Goal: Information Seeking & Learning: Learn about a topic

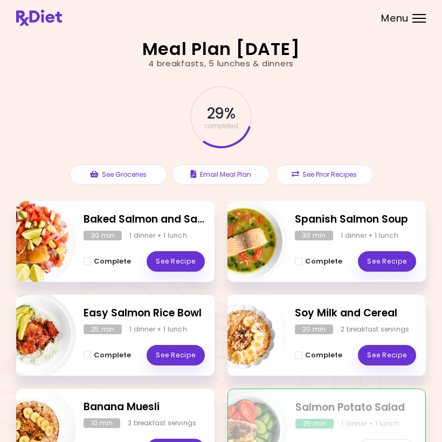
click at [316, 0] on header at bounding box center [221, 16] width 442 height 32
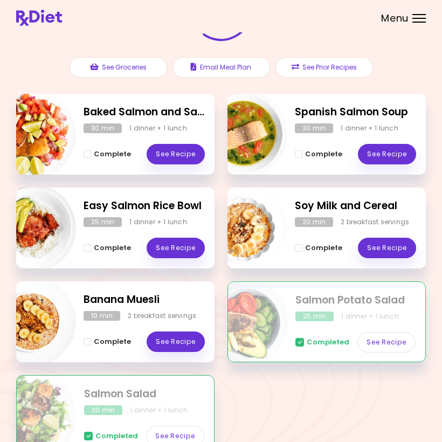
scroll to position [170, 0]
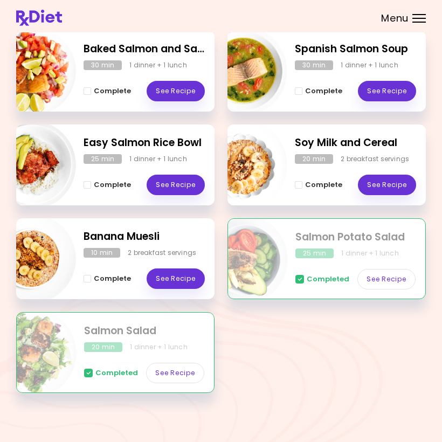
click at [176, 272] on link "See Recipe" at bounding box center [176, 279] width 58 height 20
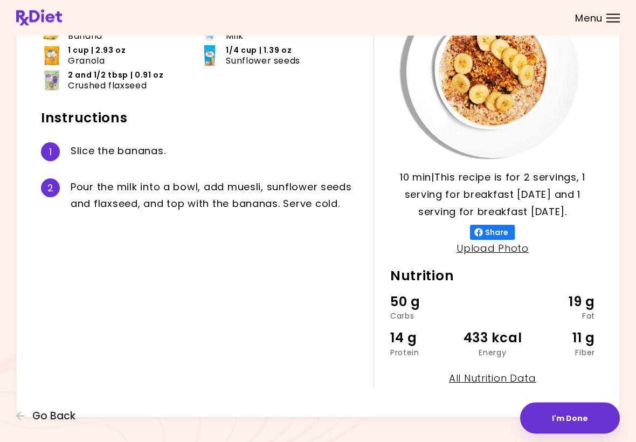
scroll to position [115, 0]
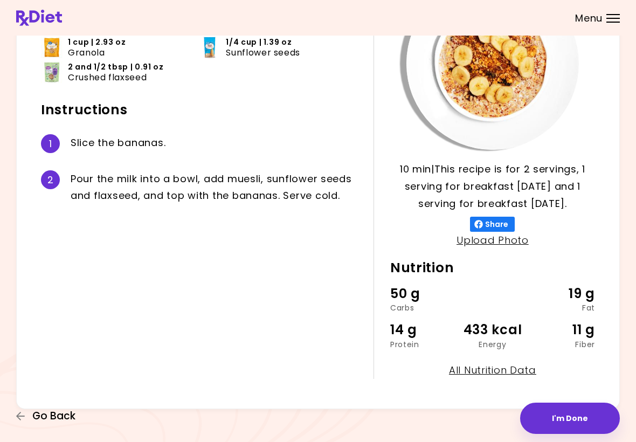
click at [58, 416] on span "Go Back" at bounding box center [53, 416] width 43 height 12
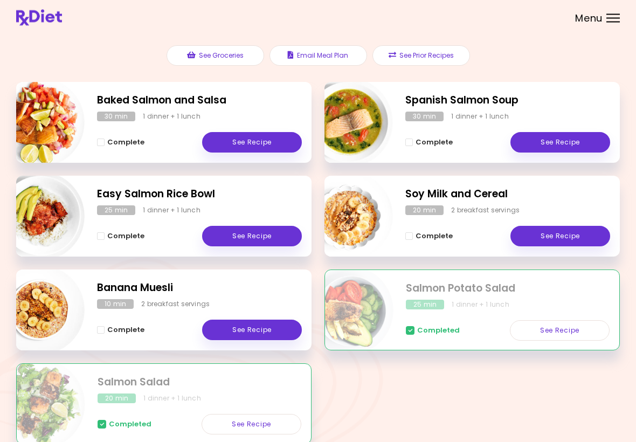
scroll to position [118, 0]
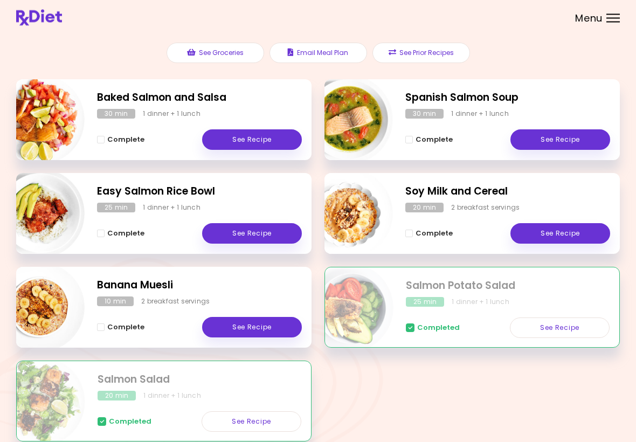
click at [442, 226] on link "See Recipe" at bounding box center [561, 234] width 100 height 20
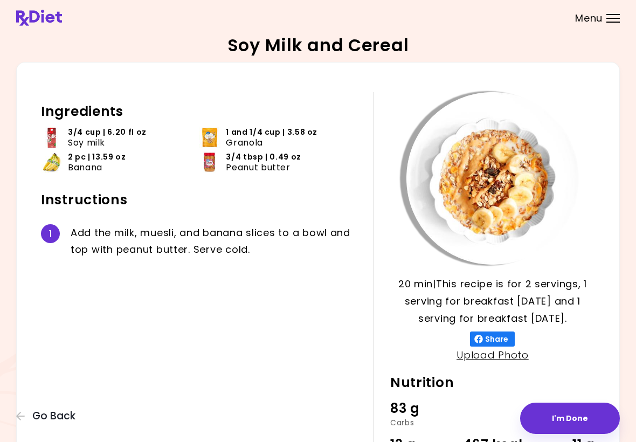
click at [58, 410] on span "Go Back" at bounding box center [53, 416] width 43 height 12
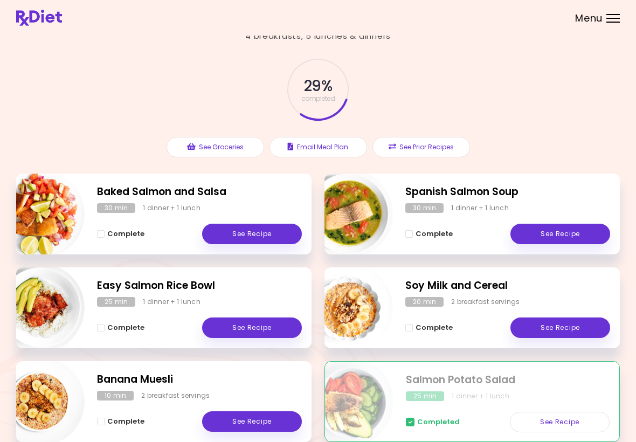
scroll to position [23, 0]
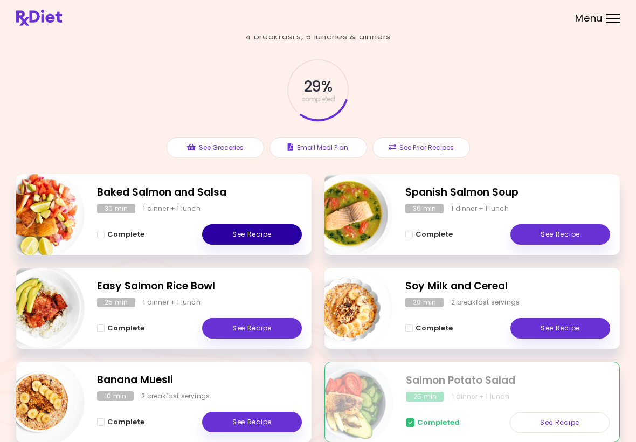
click at [258, 225] on link "See Recipe" at bounding box center [252, 234] width 100 height 20
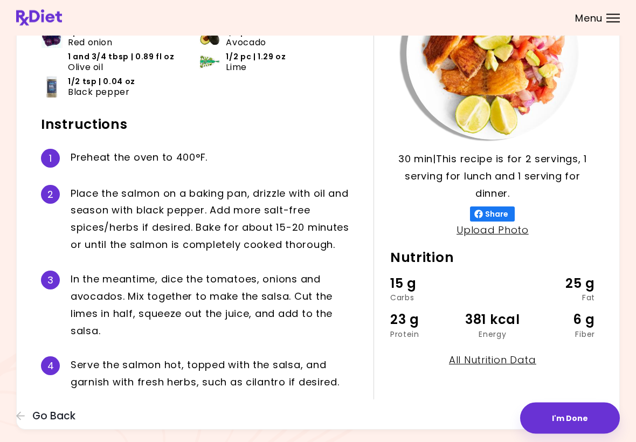
scroll to position [143, 0]
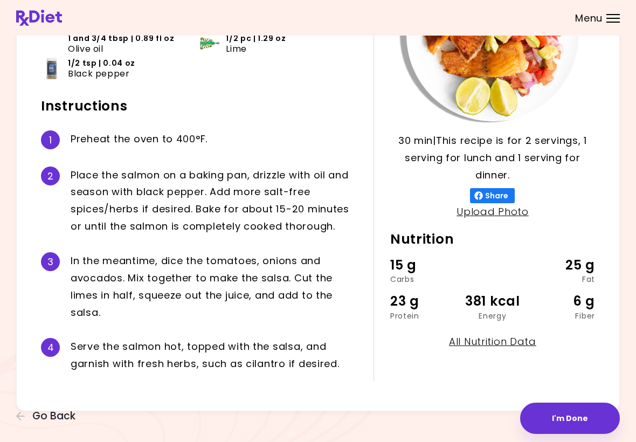
click at [56, 416] on span "Go Back" at bounding box center [53, 416] width 43 height 12
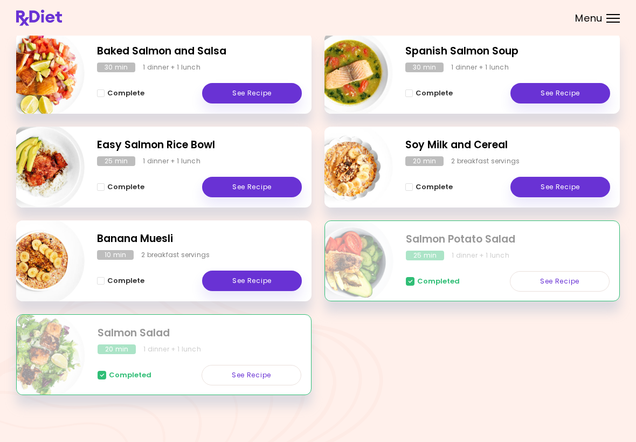
scroll to position [167, 0]
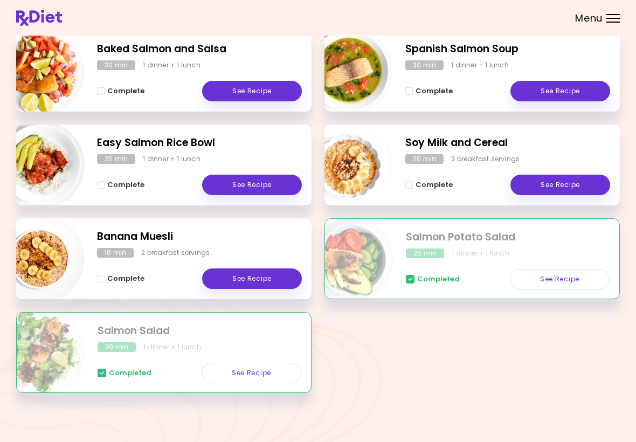
click at [258, 273] on link "See Recipe" at bounding box center [252, 279] width 100 height 20
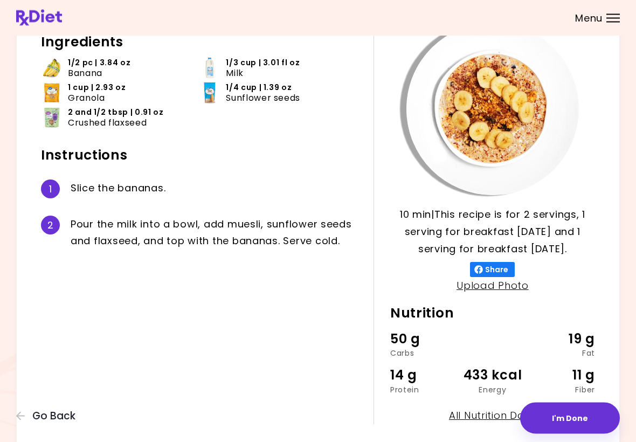
scroll to position [60, 0]
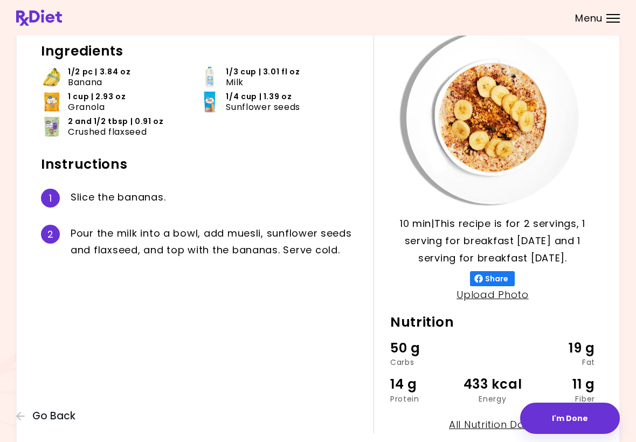
click at [61, 411] on span "Go Back" at bounding box center [53, 416] width 43 height 12
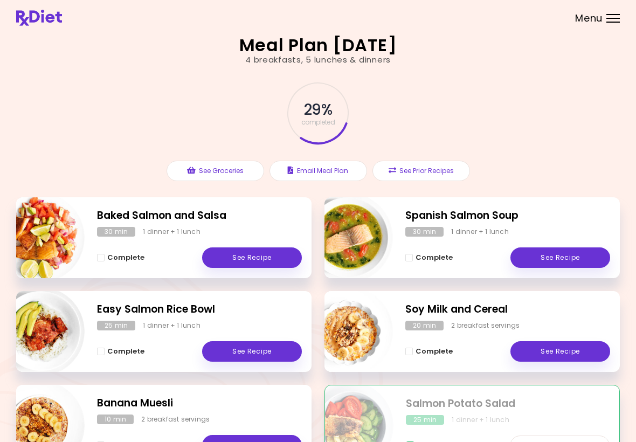
click at [256, 349] on link "See Recipe" at bounding box center [252, 351] width 100 height 20
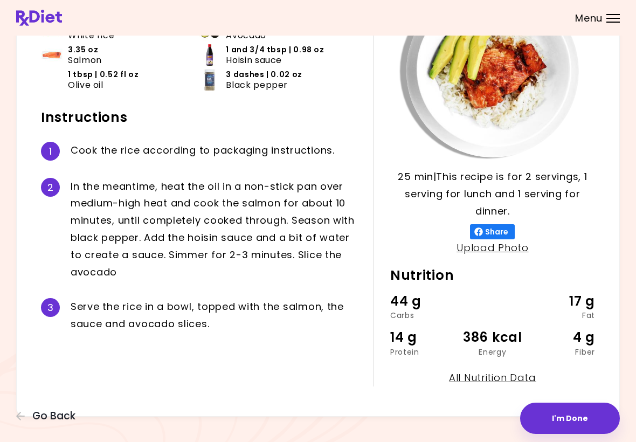
scroll to position [115, 0]
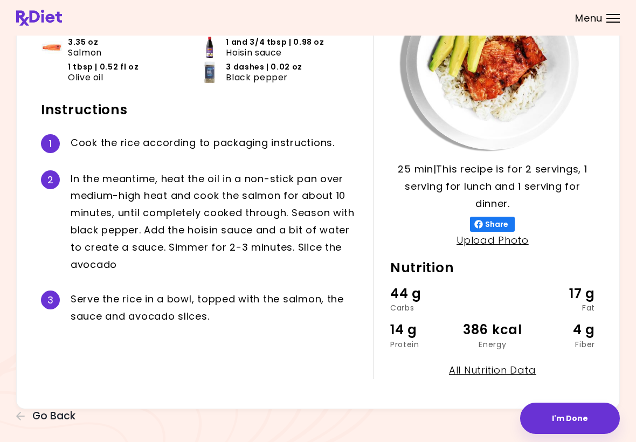
click at [56, 415] on span "Go Back" at bounding box center [53, 416] width 43 height 12
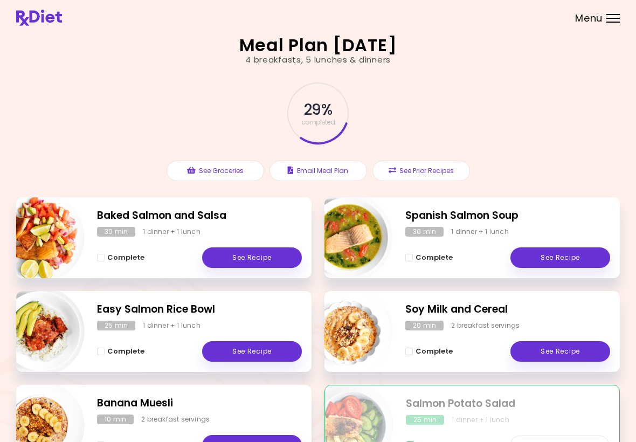
click at [442, 348] on link "See Recipe" at bounding box center [561, 351] width 100 height 20
